Goal: Task Accomplishment & Management: Complete application form

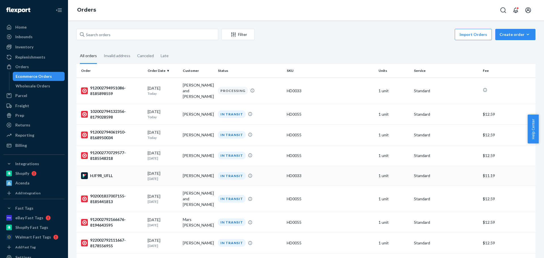
click at [107, 172] on div "HJF9R_UFLL" at bounding box center [112, 175] width 62 height 7
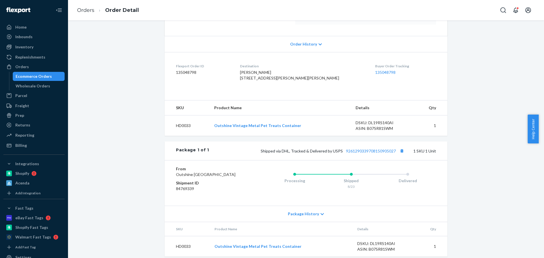
scroll to position [134, 0]
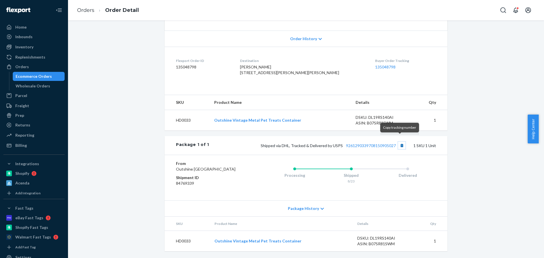
click at [399, 142] on button "Copy tracking number" at bounding box center [401, 145] width 7 height 7
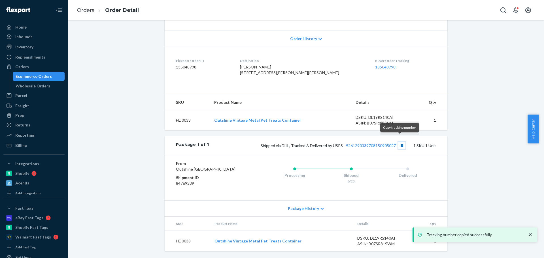
click at [400, 142] on button "Copy tracking number" at bounding box center [401, 145] width 7 height 7
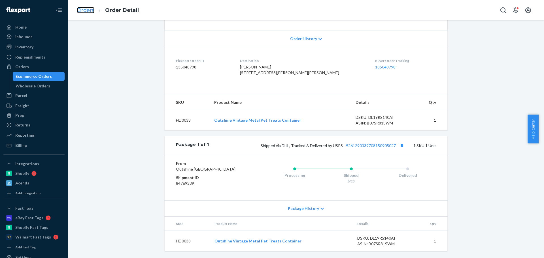
click at [85, 11] on link "Orders" at bounding box center [85, 10] width 17 height 6
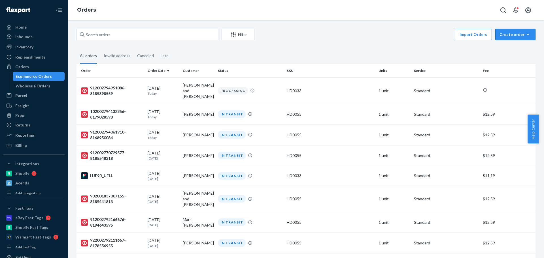
click at [506, 33] on div "Create order" at bounding box center [515, 35] width 32 height 6
click at [508, 43] on span "Ecommerce order" at bounding box center [499, 41] width 31 height 4
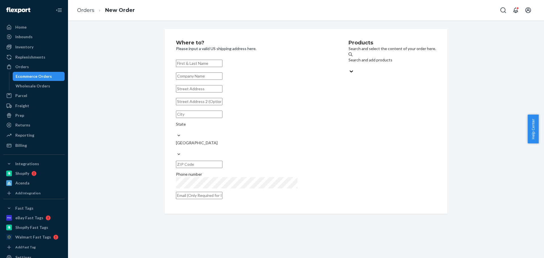
click at [357, 63] on div "Search and add products" at bounding box center [391, 60] width 87 height 6
click at [349, 63] on input "Search and add products" at bounding box center [348, 66] width 1 height 6
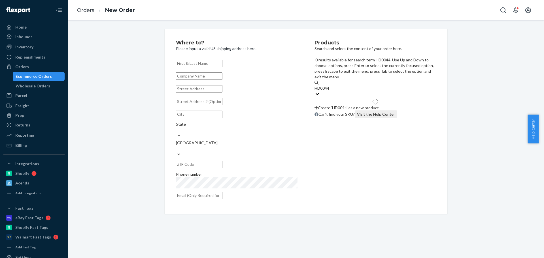
type input "HD0044"
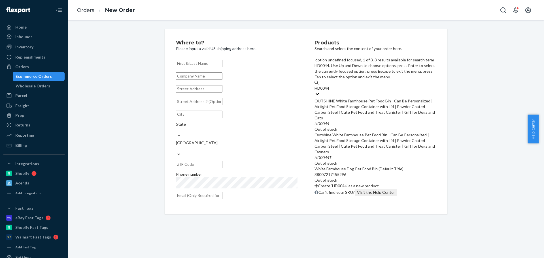
scroll to position [45, 0]
click at [485, 123] on div "Where to? Please input a valid US shipping address here. State United States Ph…" at bounding box center [305, 121] width 467 height 185
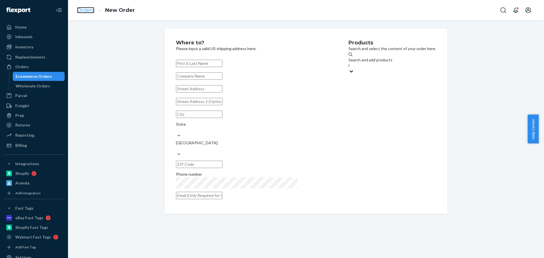
click at [86, 8] on link "Orders" at bounding box center [85, 10] width 17 height 6
